Goal: Information Seeking & Learning: Learn about a topic

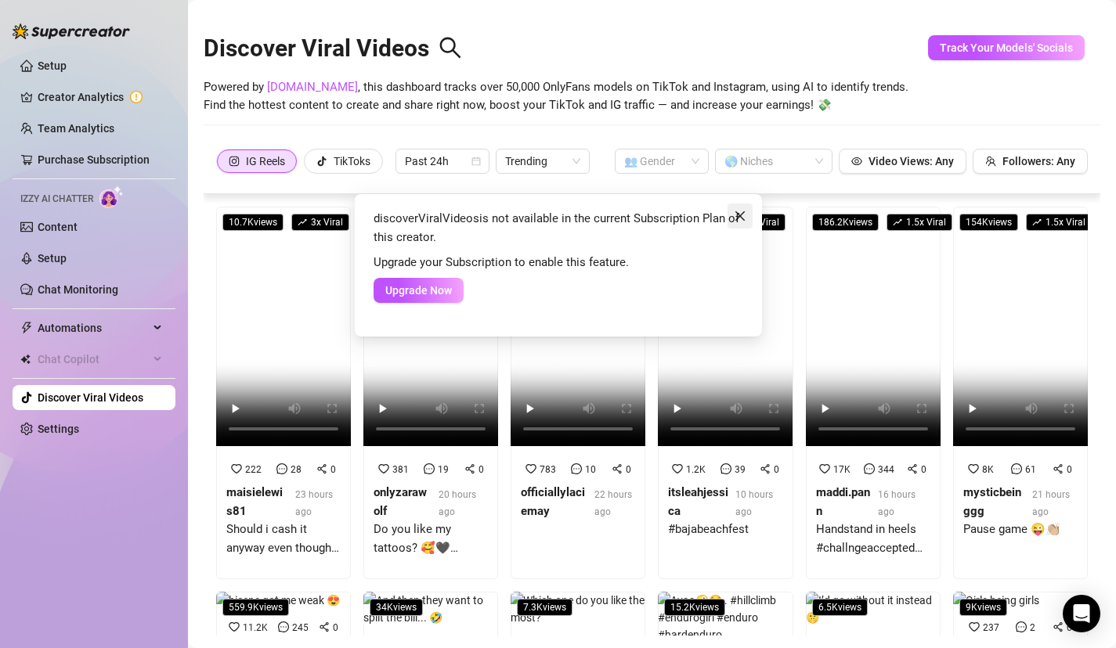
click at [738, 212] on icon "close" at bounding box center [740, 216] width 13 height 13
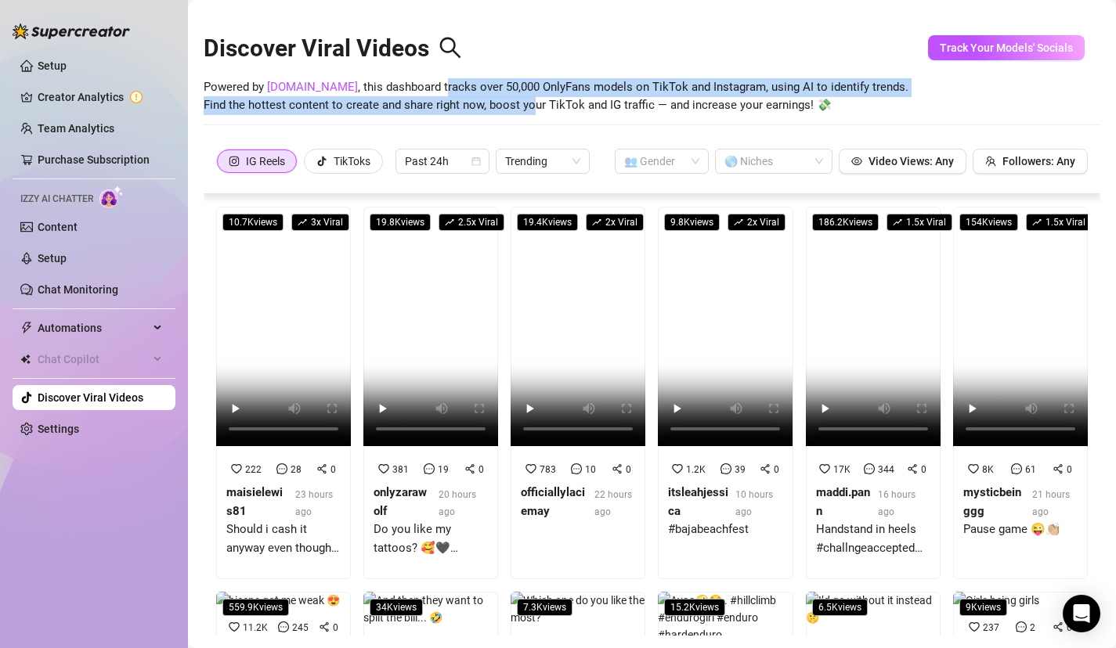
drag, startPoint x: 419, startPoint y: 90, endPoint x: 534, endPoint y: 98, distance: 115.4
click at [534, 98] on span "Powered by [DOMAIN_NAME] , this dashboard tracks over 50,000 OnlyFans models on…" at bounding box center [556, 96] width 705 height 37
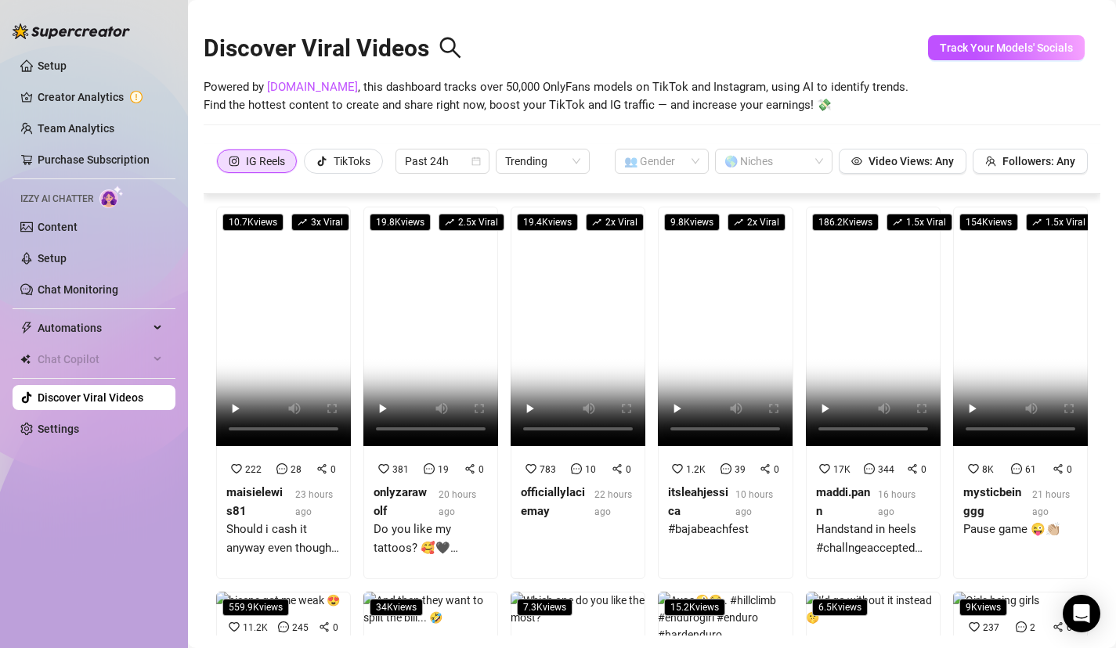
click at [521, 98] on span "Powered by [DOMAIN_NAME] , this dashboard tracks over 50,000 OnlyFans models on…" at bounding box center [556, 96] width 705 height 37
drag, startPoint x: 323, startPoint y: 104, endPoint x: 439, endPoint y: 104, distance: 115.9
click at [438, 104] on span "Powered by [DOMAIN_NAME] , this dashboard tracks over 50,000 OnlyFans models on…" at bounding box center [556, 96] width 705 height 37
click at [439, 104] on span "Powered by [DOMAIN_NAME] , this dashboard tracks over 50,000 OnlyFans models on…" at bounding box center [556, 96] width 705 height 37
drag, startPoint x: 246, startPoint y: 107, endPoint x: 370, endPoint y: 107, distance: 123.7
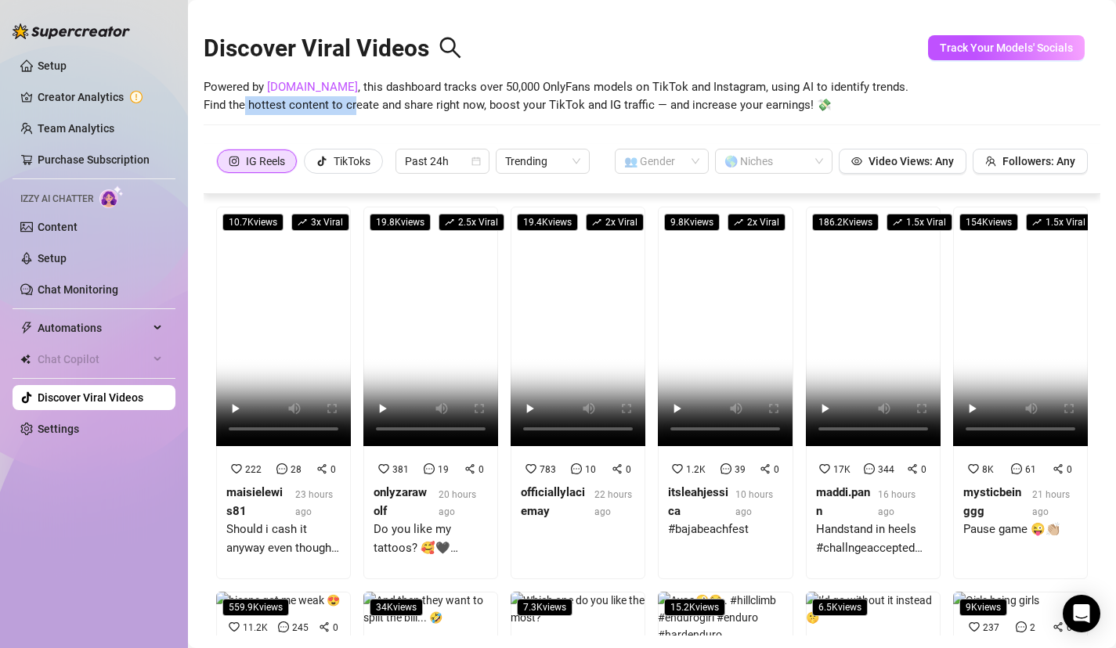
click at [363, 107] on span "Powered by [DOMAIN_NAME] , this dashboard tracks over 50,000 OnlyFans models on…" at bounding box center [556, 96] width 705 height 37
click at [370, 107] on span "Powered by [DOMAIN_NAME] , this dashboard tracks over 50,000 OnlyFans models on…" at bounding box center [556, 96] width 705 height 37
drag, startPoint x: 304, startPoint y: 107, endPoint x: 413, endPoint y: 107, distance: 108.9
click at [409, 107] on span "Powered by [DOMAIN_NAME] , this dashboard tracks over 50,000 OnlyFans models on…" at bounding box center [556, 96] width 705 height 37
click at [413, 107] on span "Powered by [DOMAIN_NAME] , this dashboard tracks over 50,000 OnlyFans models on…" at bounding box center [556, 96] width 705 height 37
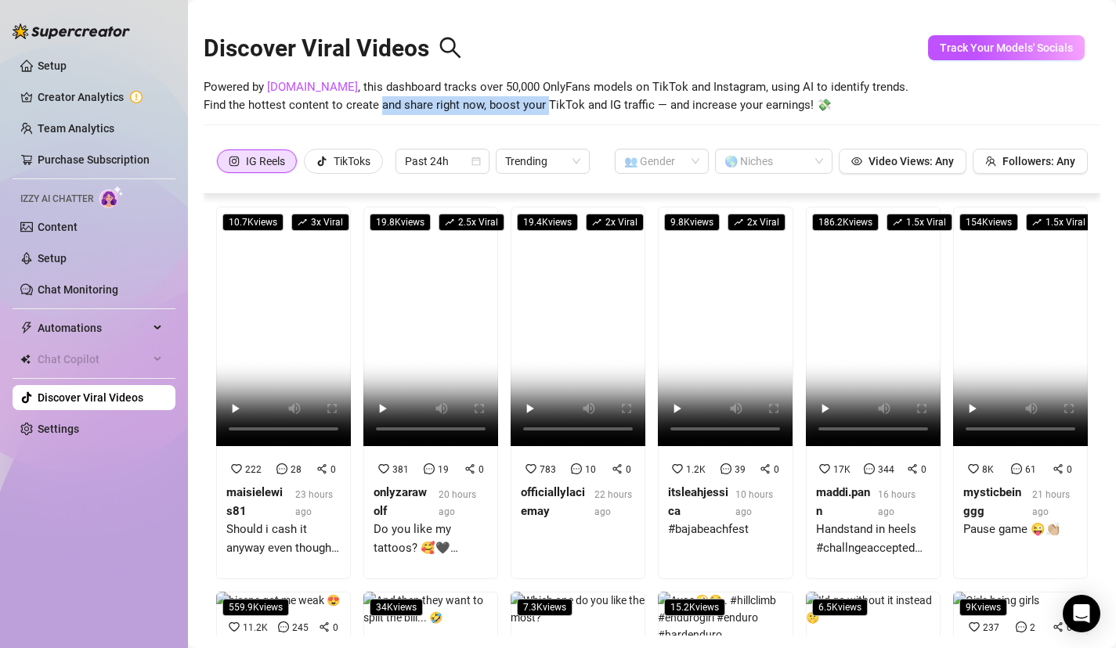
drag, startPoint x: 382, startPoint y: 107, endPoint x: 555, endPoint y: 107, distance: 173.1
click at [554, 107] on span "Powered by [DOMAIN_NAME] , this dashboard tracks over 50,000 OnlyFans models on…" at bounding box center [556, 96] width 705 height 37
click at [555, 107] on span "Powered by [DOMAIN_NAME] , this dashboard tracks over 50,000 OnlyFans models on…" at bounding box center [556, 96] width 705 height 37
drag, startPoint x: 471, startPoint y: 107, endPoint x: 584, endPoint y: 107, distance: 112.8
click at [584, 107] on span "Powered by [DOMAIN_NAME] , this dashboard tracks over 50,000 OnlyFans models on…" at bounding box center [556, 96] width 705 height 37
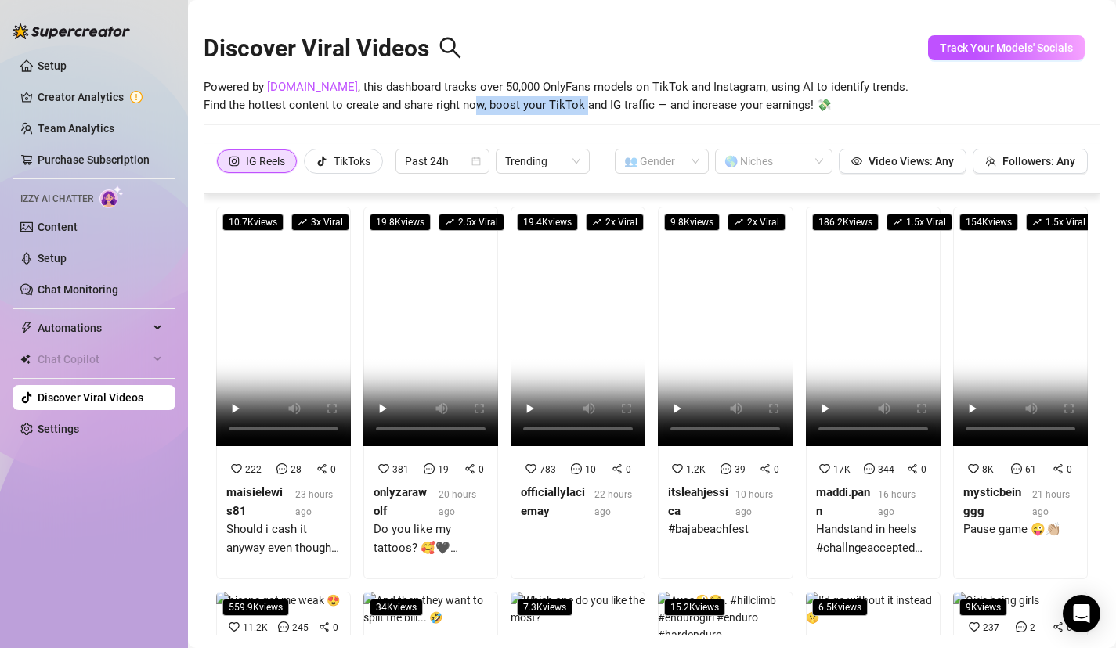
click at [584, 107] on span "Powered by [DOMAIN_NAME] , this dashboard tracks over 50,000 OnlyFans models on…" at bounding box center [556, 96] width 705 height 37
drag, startPoint x: 562, startPoint y: 104, endPoint x: 695, endPoint y: 104, distance: 133.1
click at [695, 104] on span "Powered by [DOMAIN_NAME] , this dashboard tracks over 50,000 OnlyFans models on…" at bounding box center [556, 96] width 705 height 37
drag, startPoint x: 652, startPoint y: 107, endPoint x: 821, endPoint y: 107, distance: 168.4
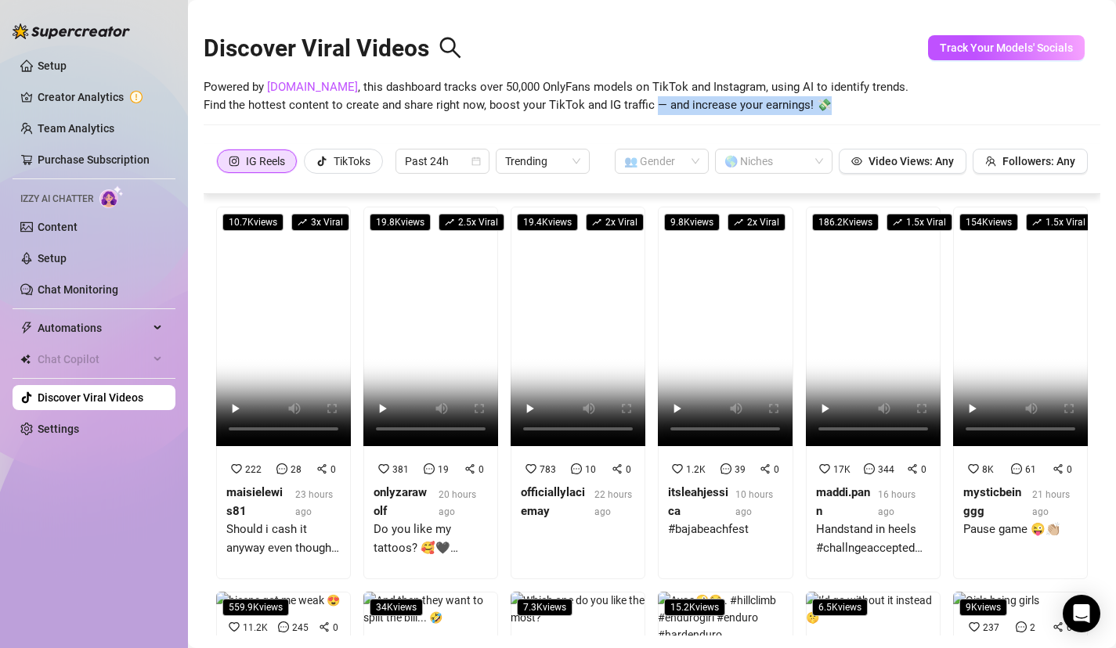
click at [819, 107] on span "Powered by [DOMAIN_NAME] , this dashboard tracks over 50,000 OnlyFans models on…" at bounding box center [556, 96] width 705 height 37
click at [821, 107] on span "Powered by [DOMAIN_NAME] , this dashboard tracks over 50,000 OnlyFans models on…" at bounding box center [556, 96] width 705 height 37
drag, startPoint x: 837, startPoint y: 107, endPoint x: 195, endPoint y: 106, distance: 642.1
click at [195, 106] on main "Discover Viral Videos Powered by [DOMAIN_NAME] , this dashboard tracks over 50,…" at bounding box center [652, 341] width 928 height 683
click at [234, 106] on span "Powered by [DOMAIN_NAME] , this dashboard tracks over 50,000 OnlyFans models on…" at bounding box center [556, 96] width 705 height 37
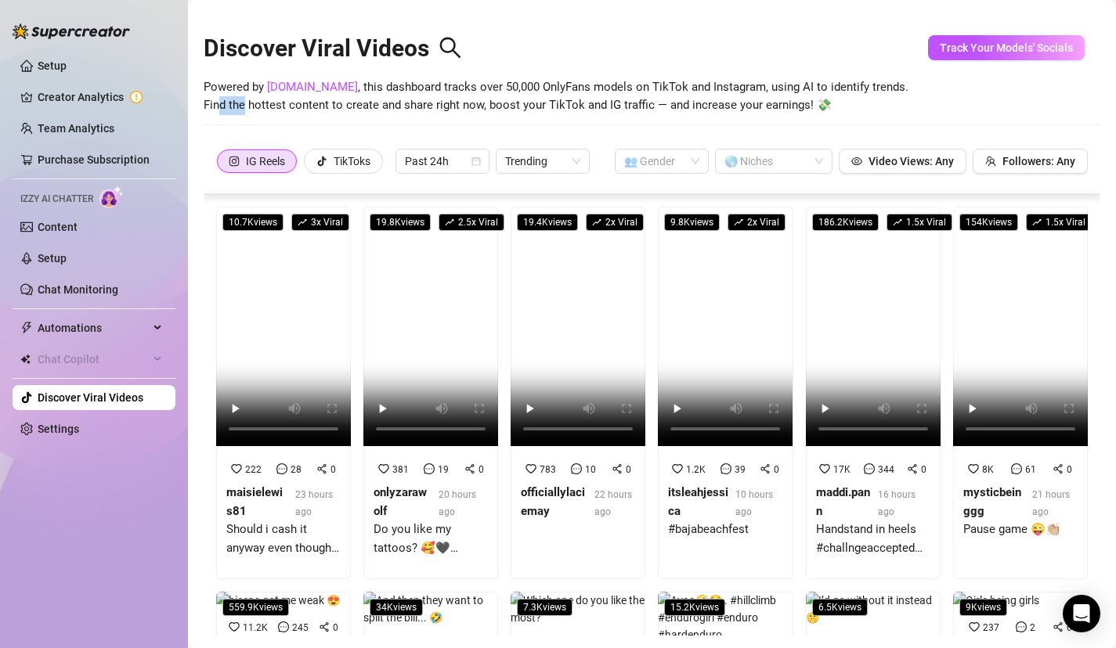
drag, startPoint x: 217, startPoint y: 106, endPoint x: 247, endPoint y: 106, distance: 29.8
click at [247, 106] on span "Powered by [DOMAIN_NAME] , this dashboard tracks over 50,000 OnlyFans models on…" at bounding box center [556, 96] width 705 height 37
drag, startPoint x: 205, startPoint y: 106, endPoint x: 454, endPoint y: 106, distance: 249.0
click at [454, 106] on span "Powered by [DOMAIN_NAME] , this dashboard tracks over 50,000 OnlyFans models on…" at bounding box center [556, 96] width 705 height 37
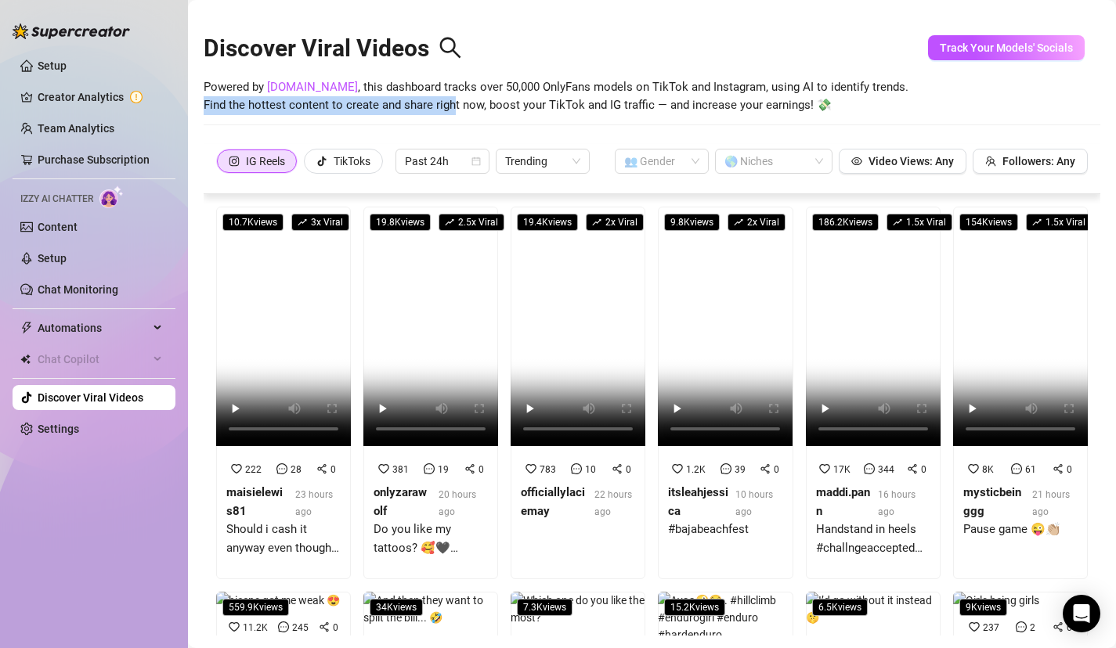
click at [454, 106] on span "Powered by [DOMAIN_NAME] , this dashboard tracks over 50,000 OnlyFans models on…" at bounding box center [556, 96] width 705 height 37
drag, startPoint x: 276, startPoint y: 107, endPoint x: 395, endPoint y: 107, distance: 119.8
click at [395, 107] on span "Powered by [DOMAIN_NAME] , this dashboard tracks over 50,000 OnlyFans models on…" at bounding box center [556, 96] width 705 height 37
drag, startPoint x: 327, startPoint y: 107, endPoint x: 510, endPoint y: 107, distance: 183.2
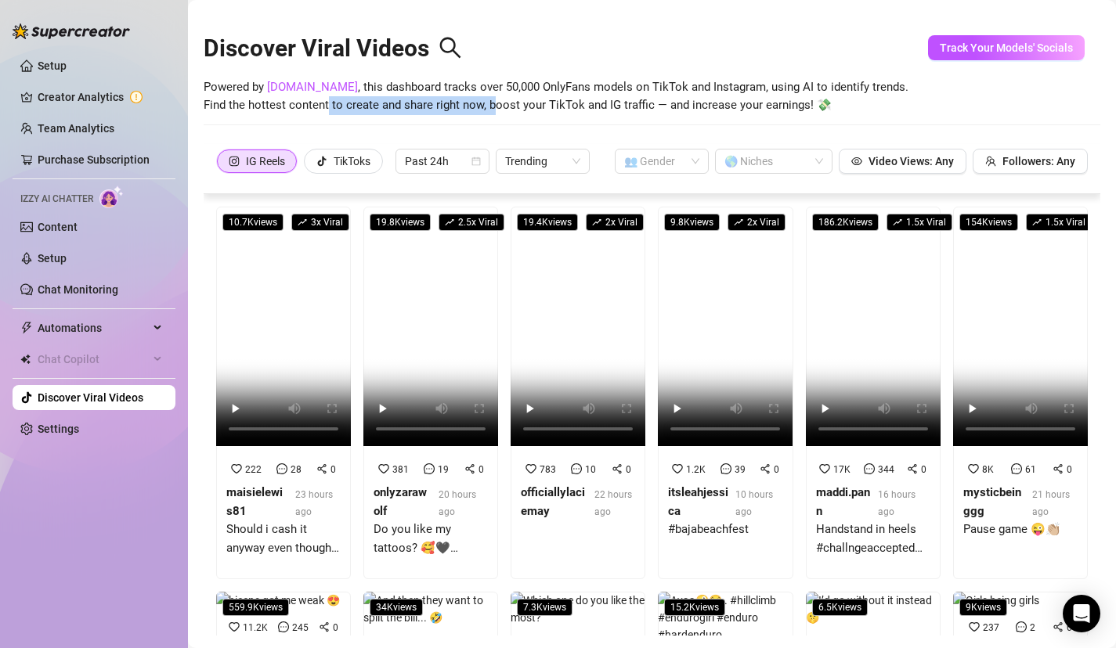
click at [507, 107] on span "Powered by [DOMAIN_NAME] , this dashboard tracks over 50,000 OnlyFans models on…" at bounding box center [556, 96] width 705 height 37
click at [510, 107] on span "Powered by [DOMAIN_NAME] , this dashboard tracks over 50,000 OnlyFans models on…" at bounding box center [556, 96] width 705 height 37
drag, startPoint x: 341, startPoint y: 107, endPoint x: 482, endPoint y: 107, distance: 141.7
click at [482, 107] on span "Powered by [DOMAIN_NAME] , this dashboard tracks over 50,000 OnlyFans models on…" at bounding box center [556, 96] width 705 height 37
